Goal: Navigation & Orientation: Find specific page/section

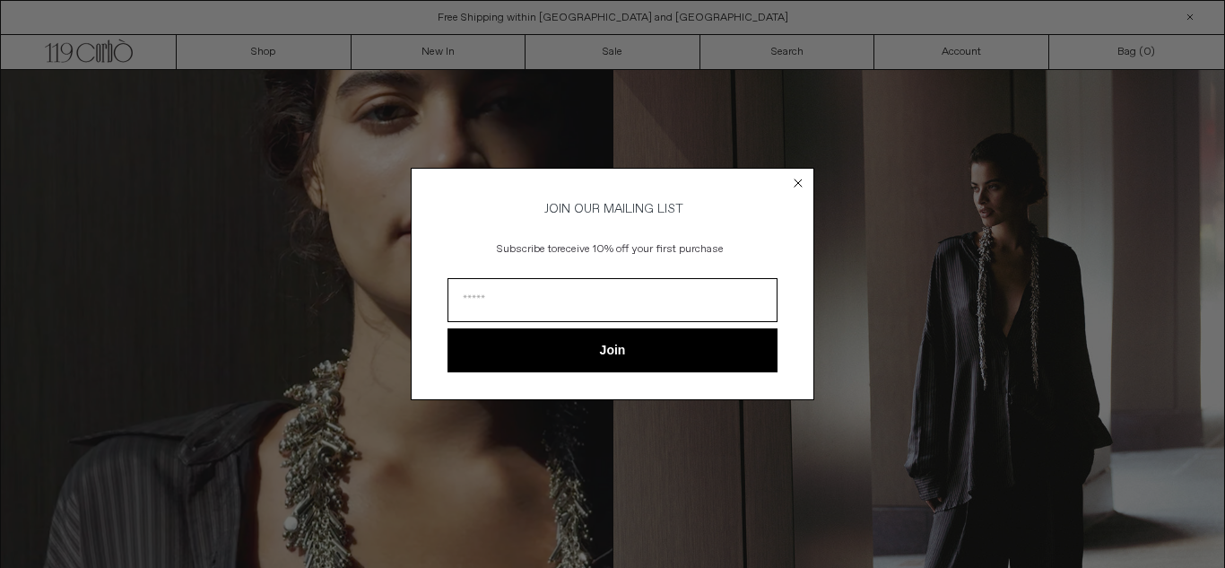
click at [797, 181] on circle "Close dialog" at bounding box center [798, 183] width 17 height 17
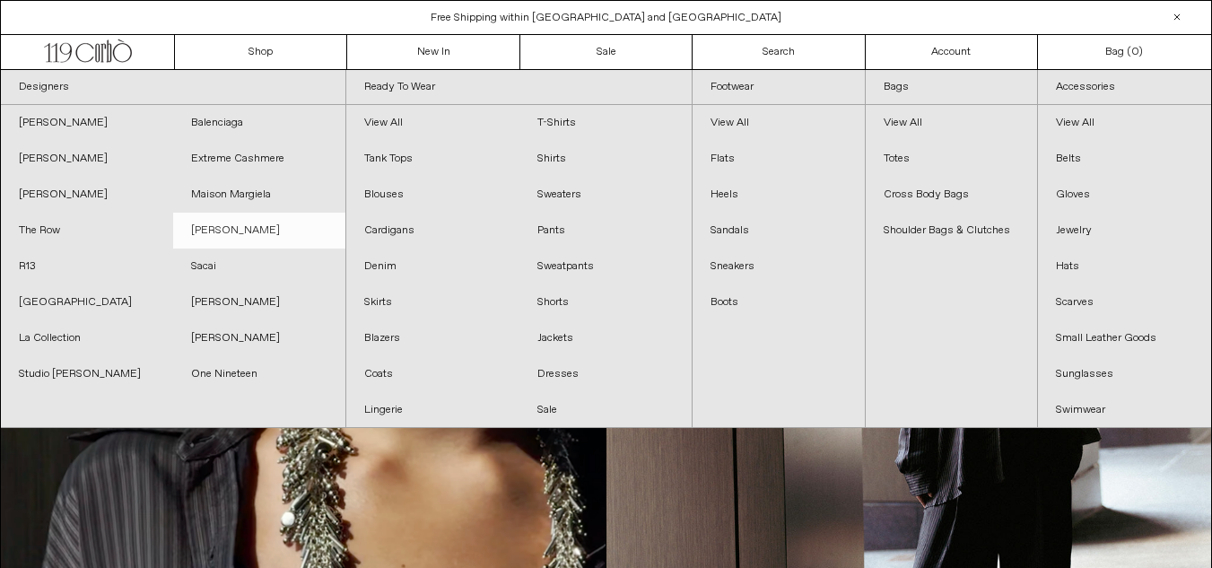
click at [216, 228] on link "[PERSON_NAME]" at bounding box center [259, 231] width 172 height 36
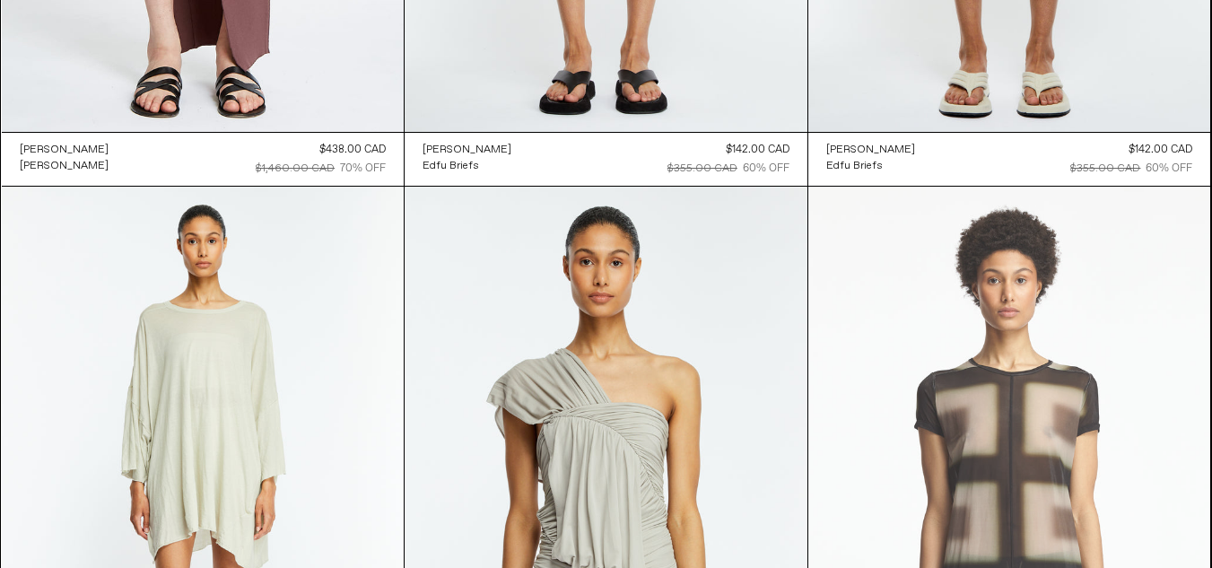
scroll to position [9777, 0]
